Goal: Information Seeking & Learning: Learn about a topic

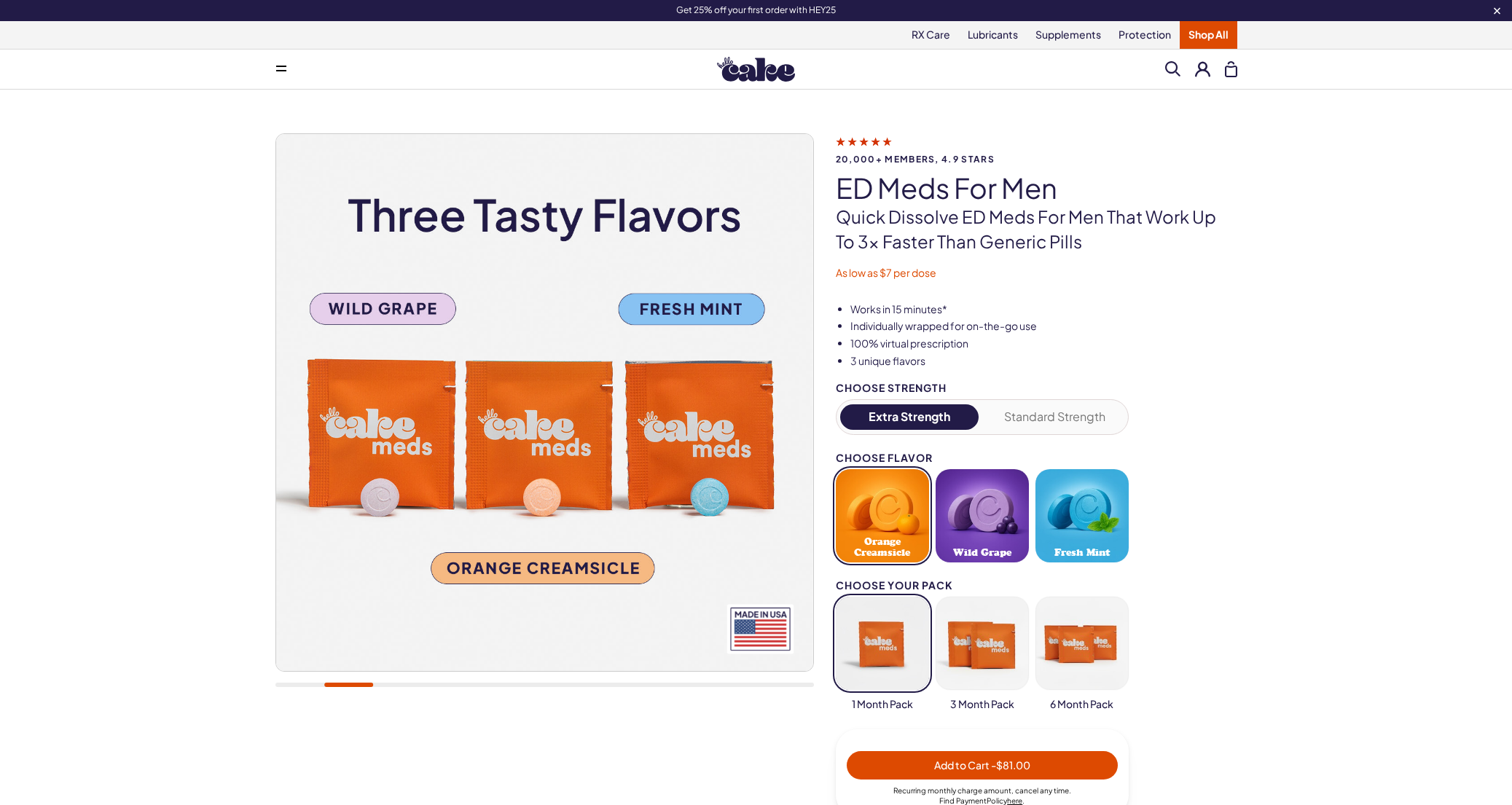
click at [751, 74] on img at bounding box center [756, 69] width 78 height 25
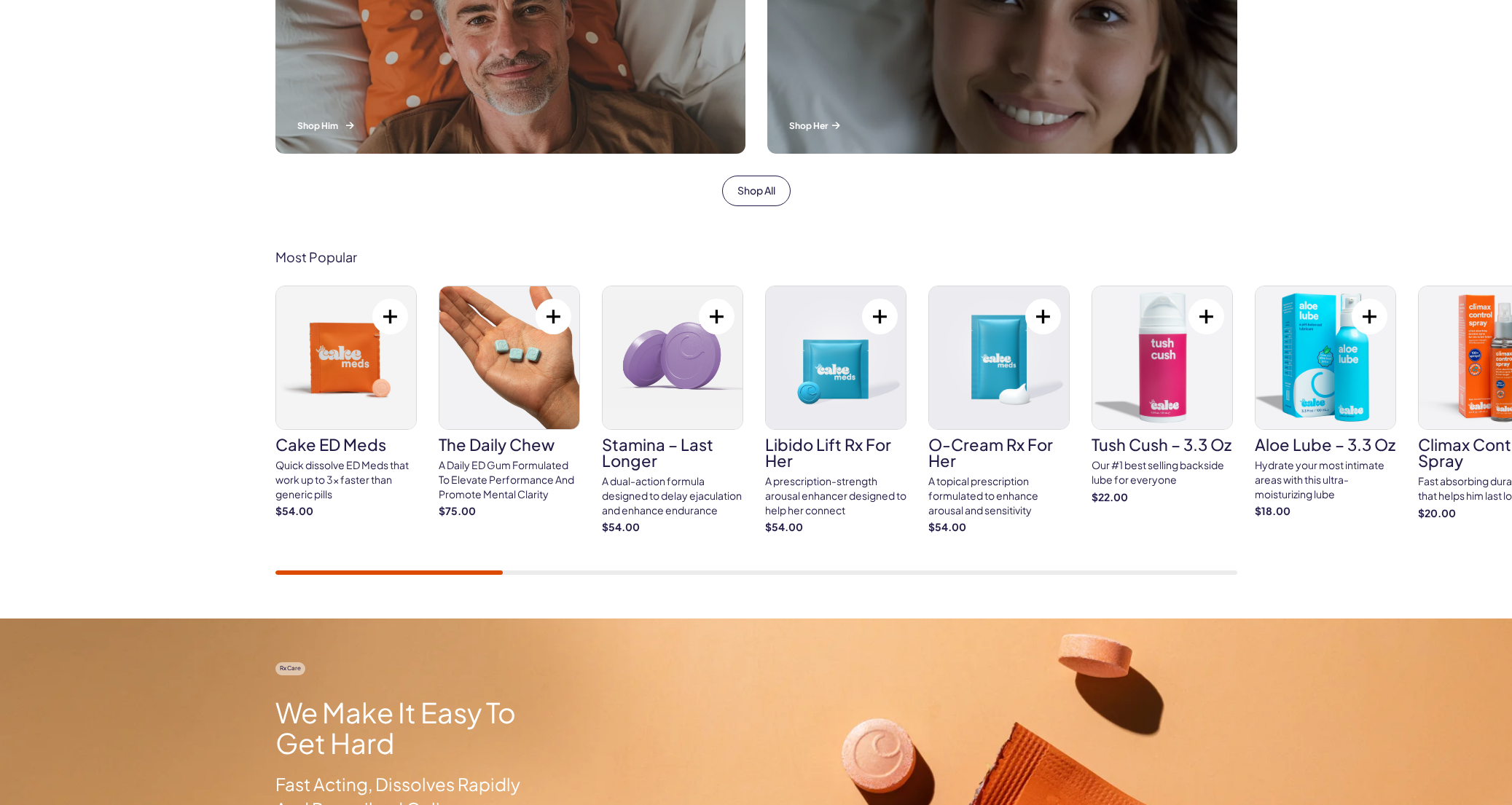
click at [563, 40] on div "Him Shop Him" at bounding box center [510, 25] width 470 height 257
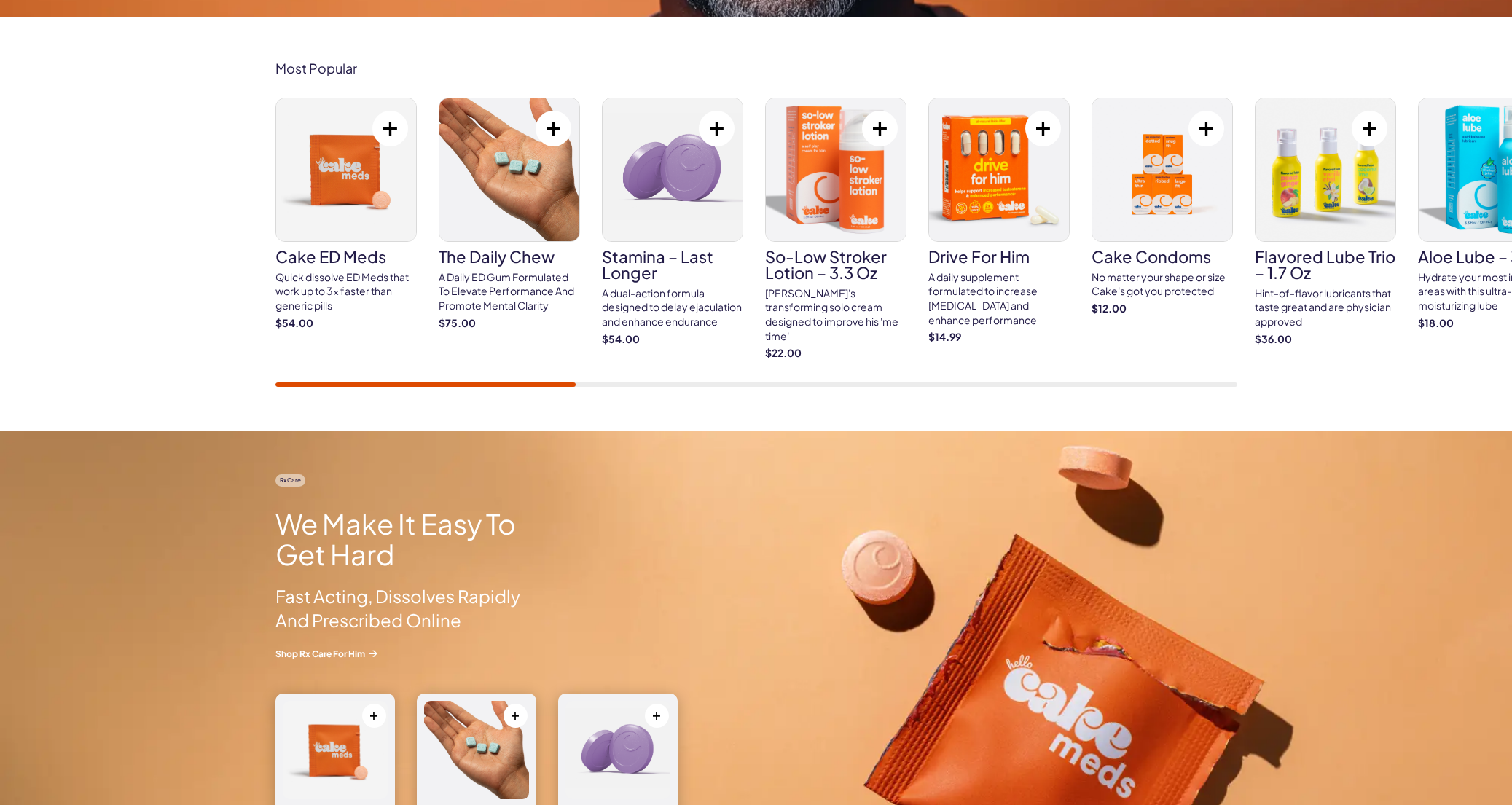
click at [692, 384] on div at bounding box center [756, 385] width 962 height 4
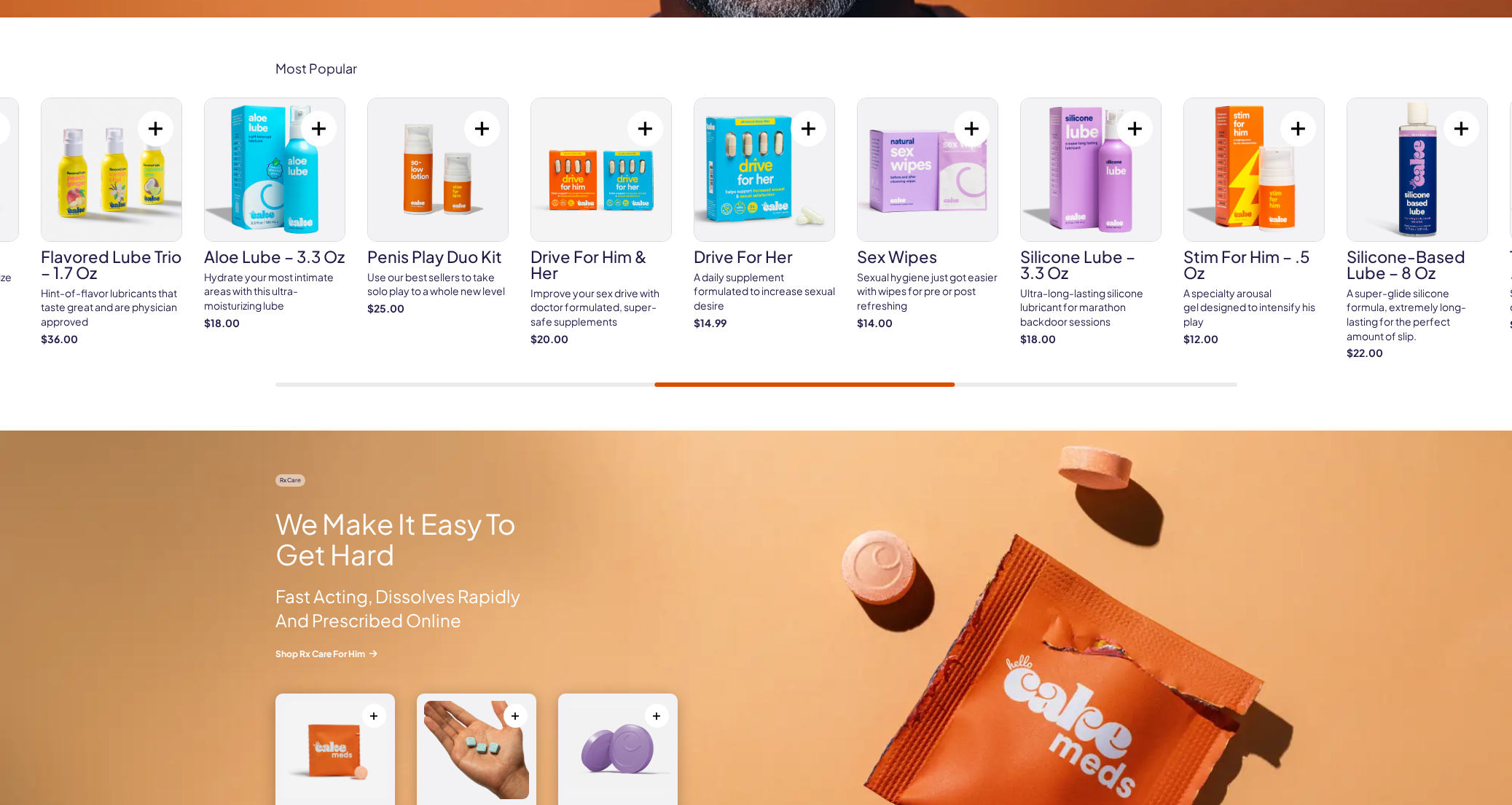
click at [681, 389] on div "Most Popular Cake ED Meds Quick dissolve ED Meds that work up to 3x faster than…" at bounding box center [756, 223] width 1512 height 413
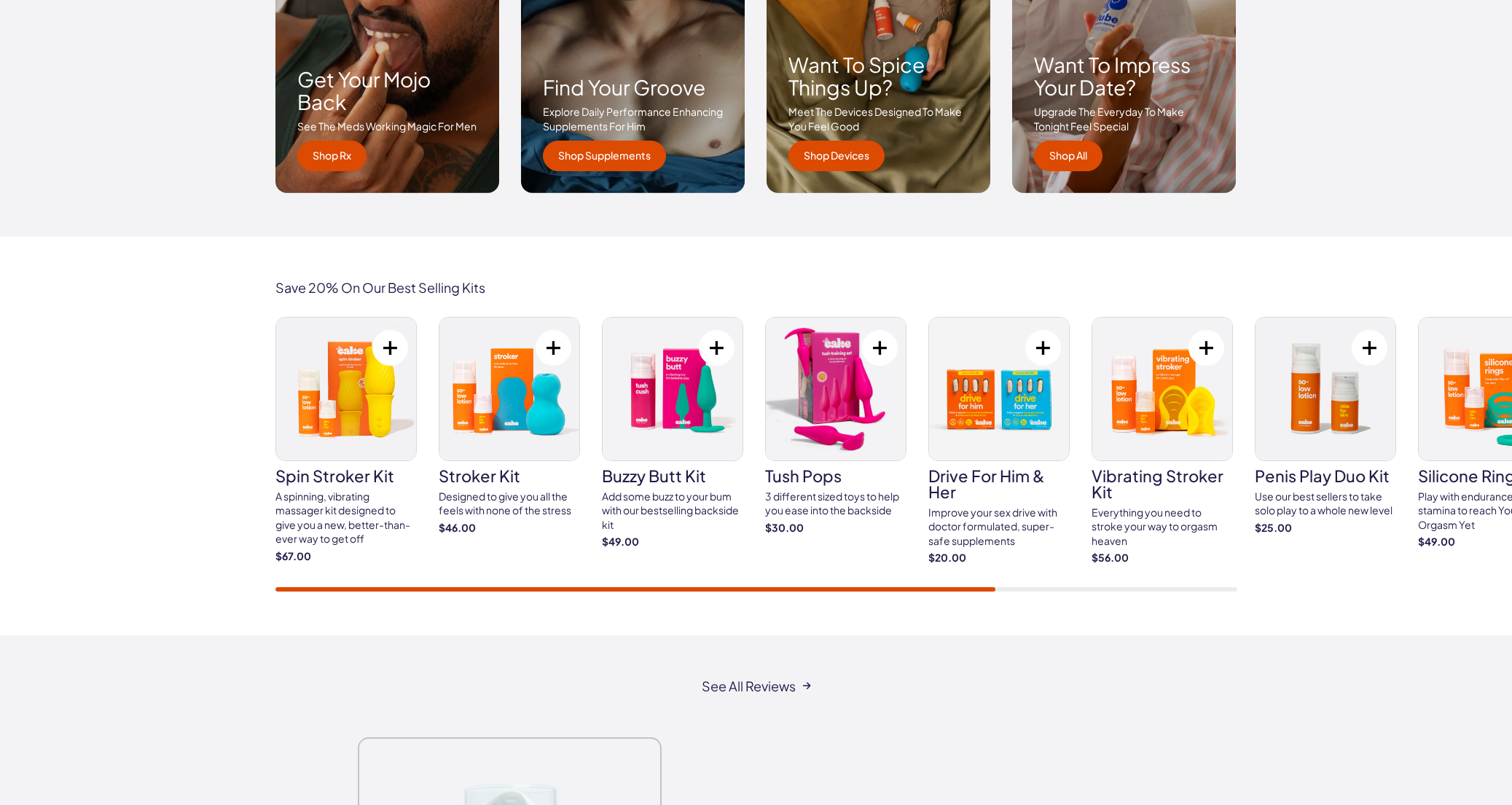
scroll to position [2332, 0]
